Goal: Check status

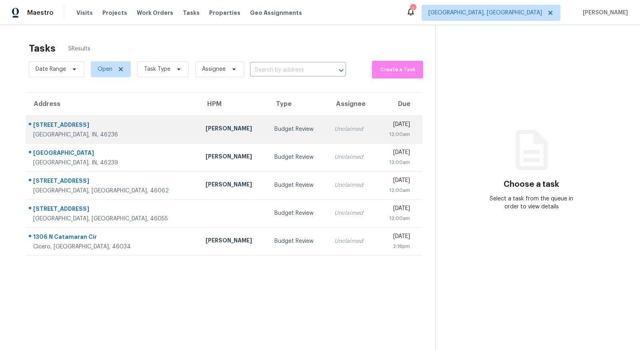
click at [72, 131] on div "[GEOGRAPHIC_DATA], IN, 46236" at bounding box center [113, 135] width 160 height 8
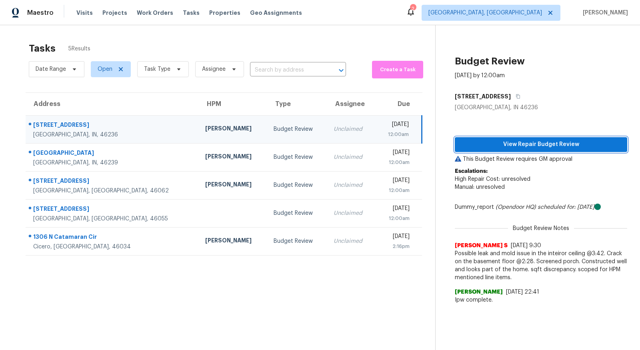
click at [497, 146] on span "View Repair Budget Review" at bounding box center [541, 145] width 160 height 10
click at [474, 150] on button "View Repair Budget Review" at bounding box center [541, 144] width 172 height 15
click at [511, 146] on span "View Repair Budget Review" at bounding box center [541, 145] width 160 height 10
click at [473, 141] on span "View Repair Budget Review" at bounding box center [541, 145] width 160 height 10
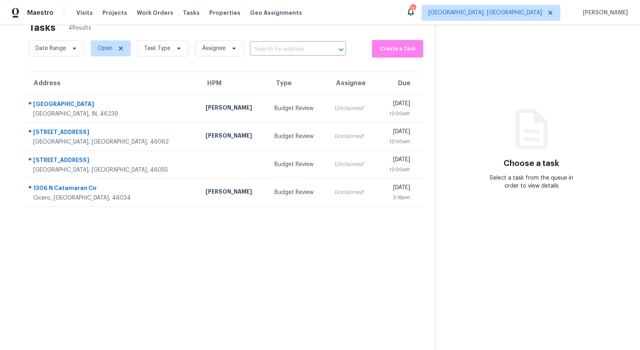
scroll to position [25, 0]
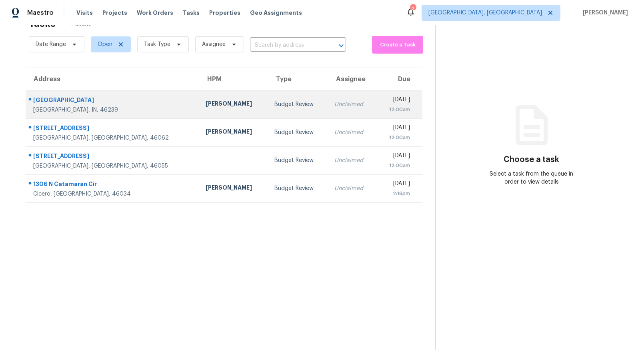
click at [64, 104] on div "[GEOGRAPHIC_DATA]" at bounding box center [113, 101] width 160 height 10
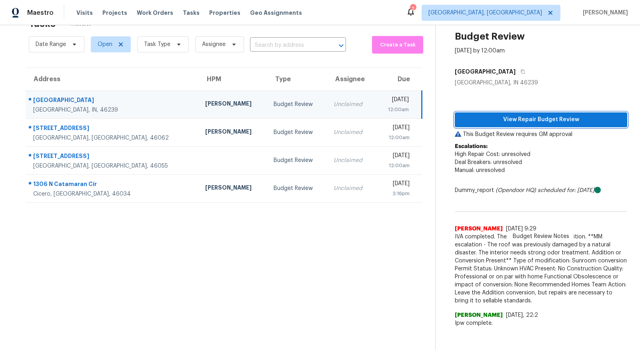
click at [513, 117] on span "View Repair Budget Review" at bounding box center [541, 120] width 160 height 10
